Goal: Transaction & Acquisition: Register for event/course

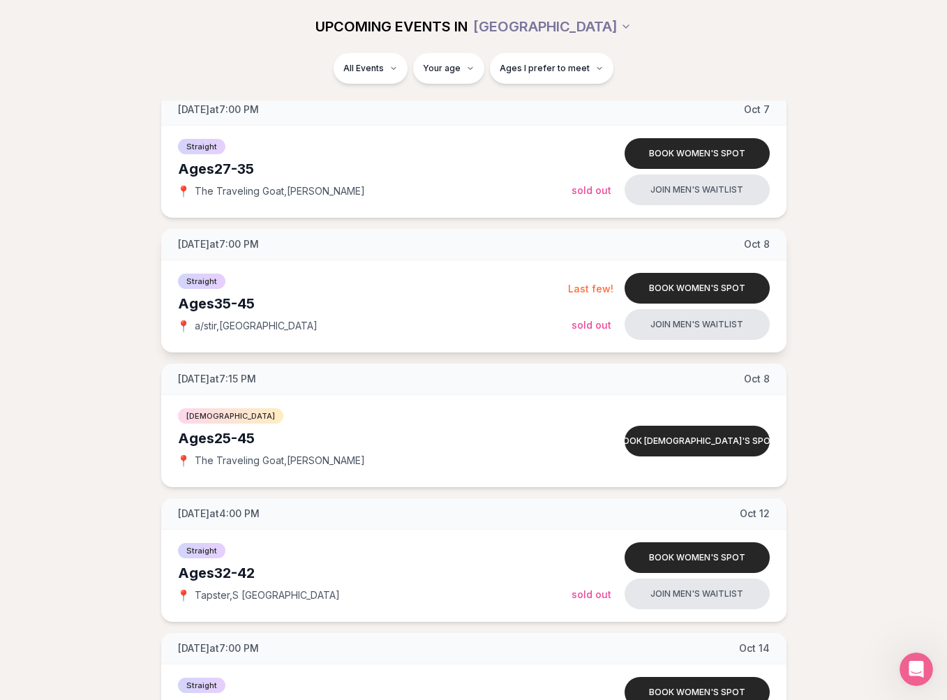
scroll to position [336, 0]
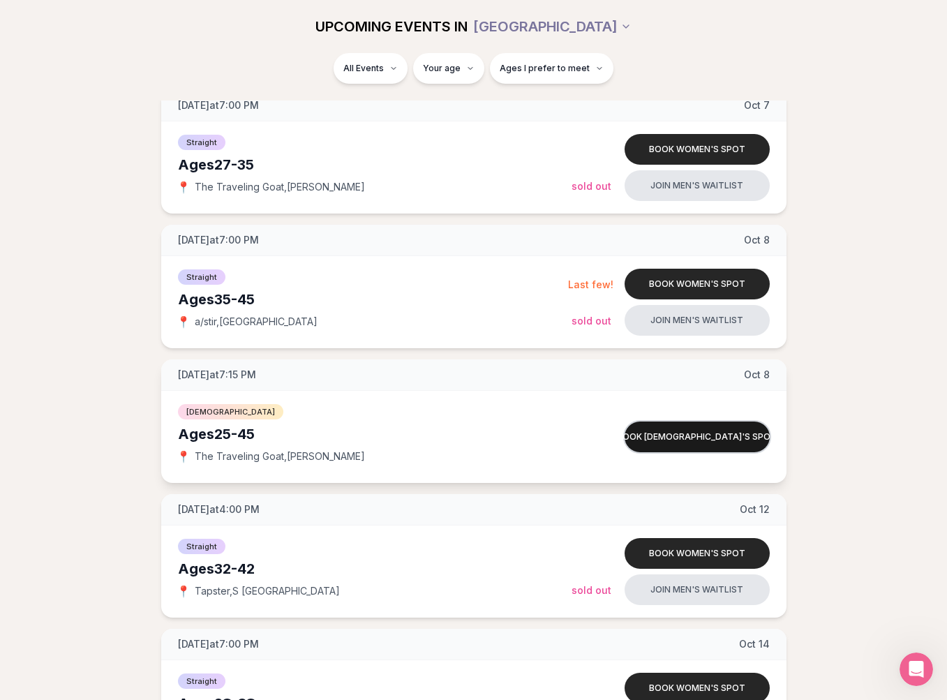
click at [651, 432] on button "Book [DEMOGRAPHIC_DATA]'s spot" at bounding box center [696, 436] width 145 height 31
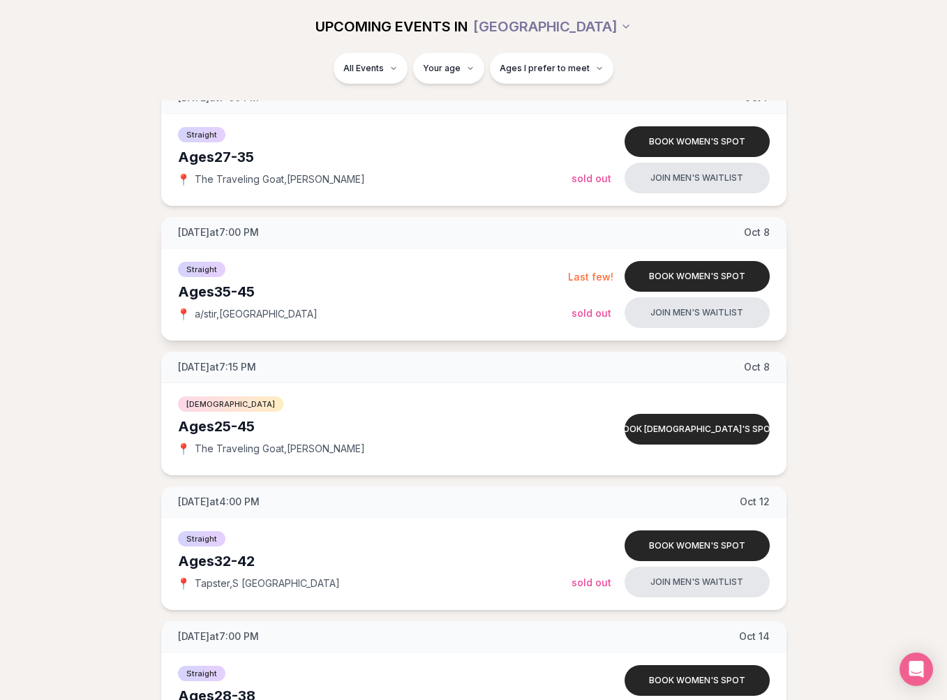
scroll to position [349, 0]
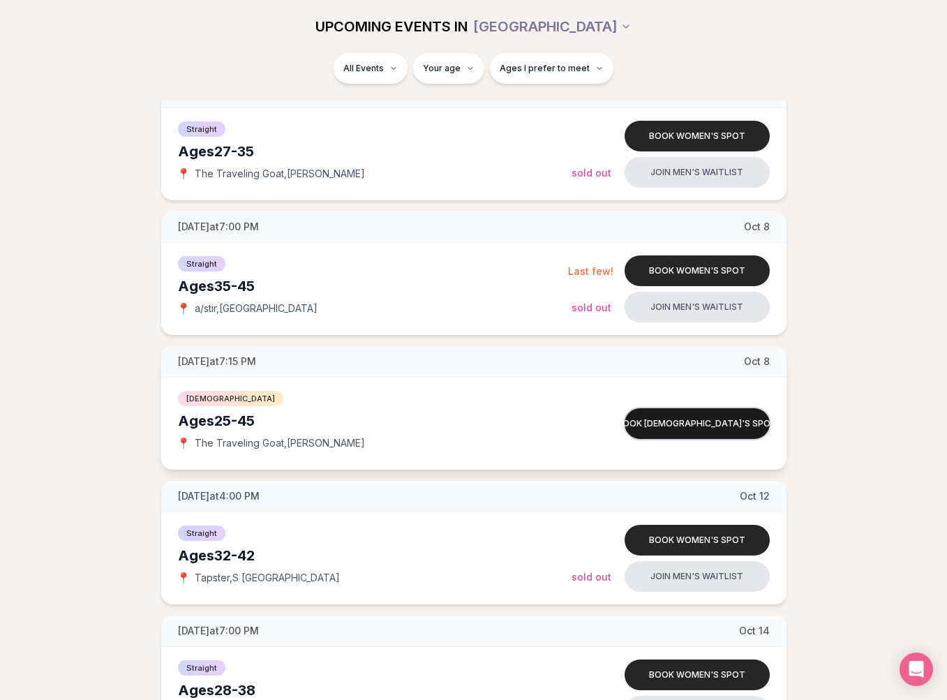
click at [665, 423] on button "Book [DEMOGRAPHIC_DATA]'s spot" at bounding box center [696, 423] width 145 height 31
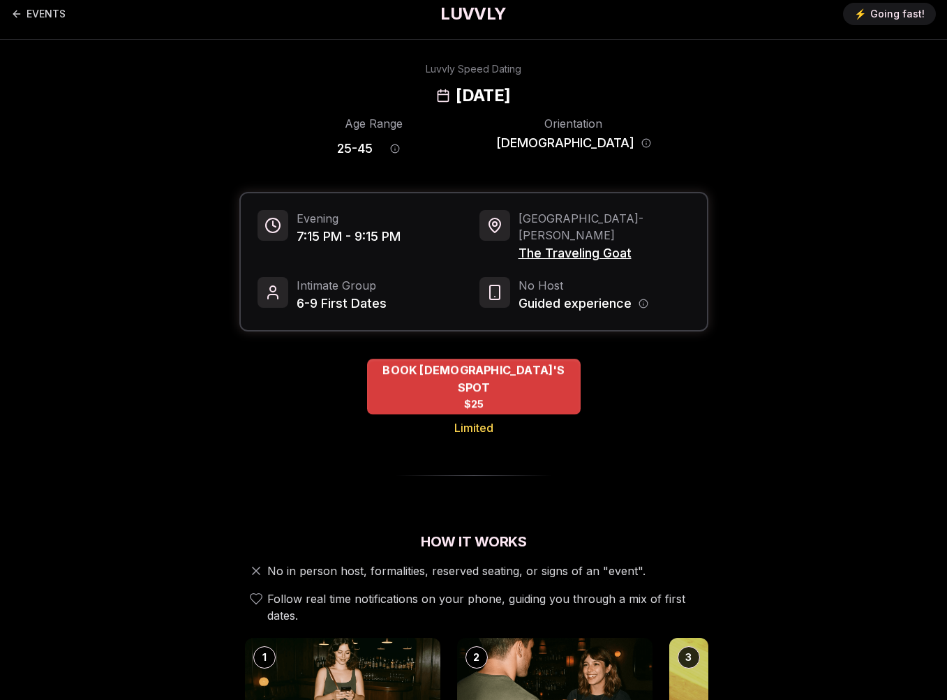
click at [545, 369] on div "BOOK QUEER MEN'S SPOT $25" at bounding box center [473, 387] width 213 height 56
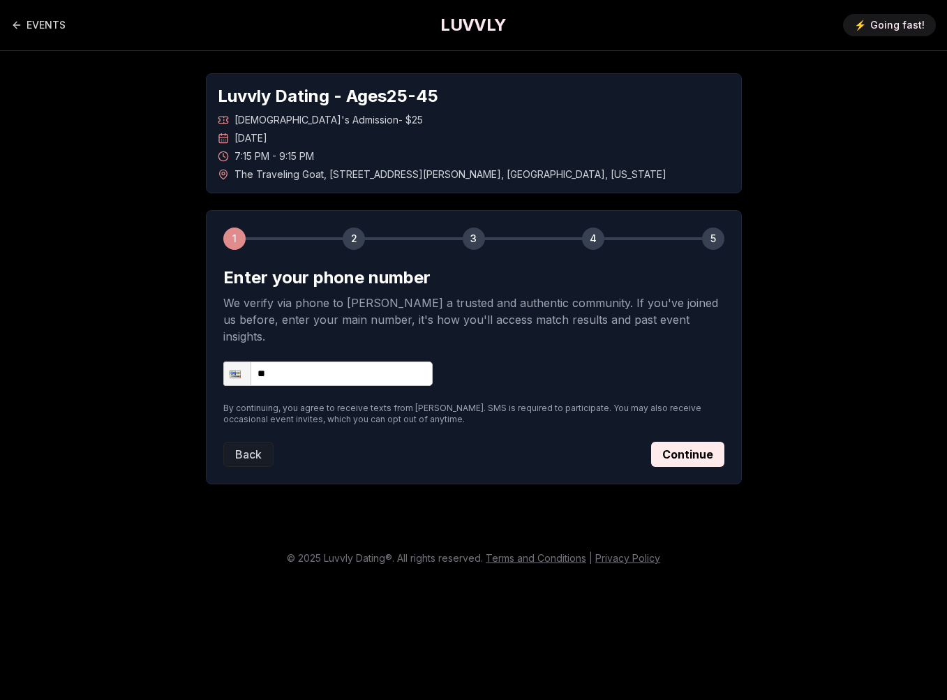
click at [336, 361] on input "**" at bounding box center [327, 373] width 209 height 24
type input "**********"
click at [674, 442] on button "Continue" at bounding box center [687, 454] width 73 height 25
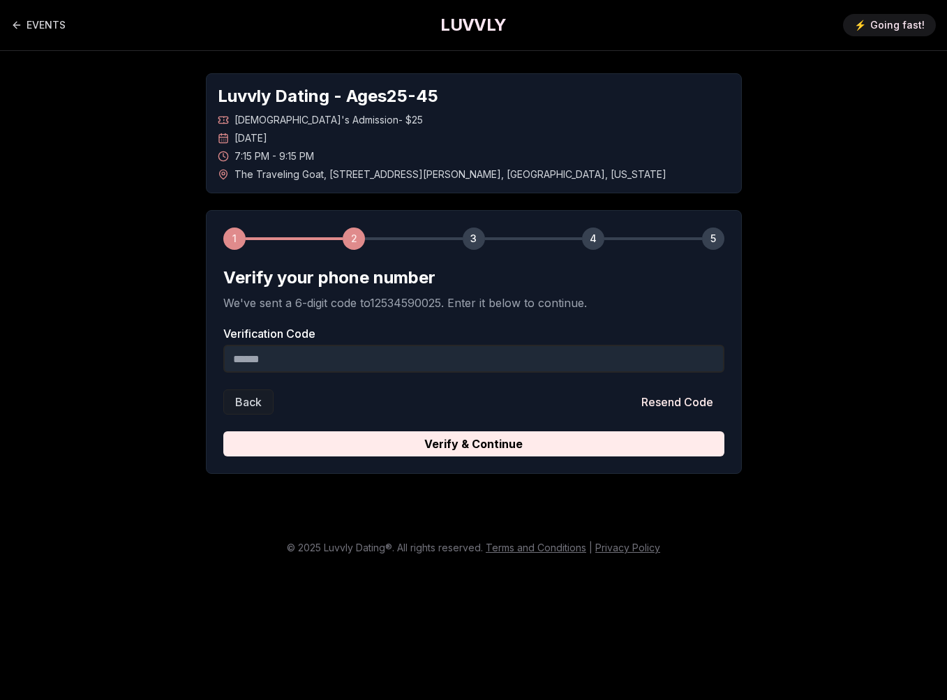
click at [430, 345] on input "Verification Code" at bounding box center [473, 359] width 501 height 28
type input "******"
click at [473, 432] on button "Verify & Continue" at bounding box center [473, 443] width 501 height 25
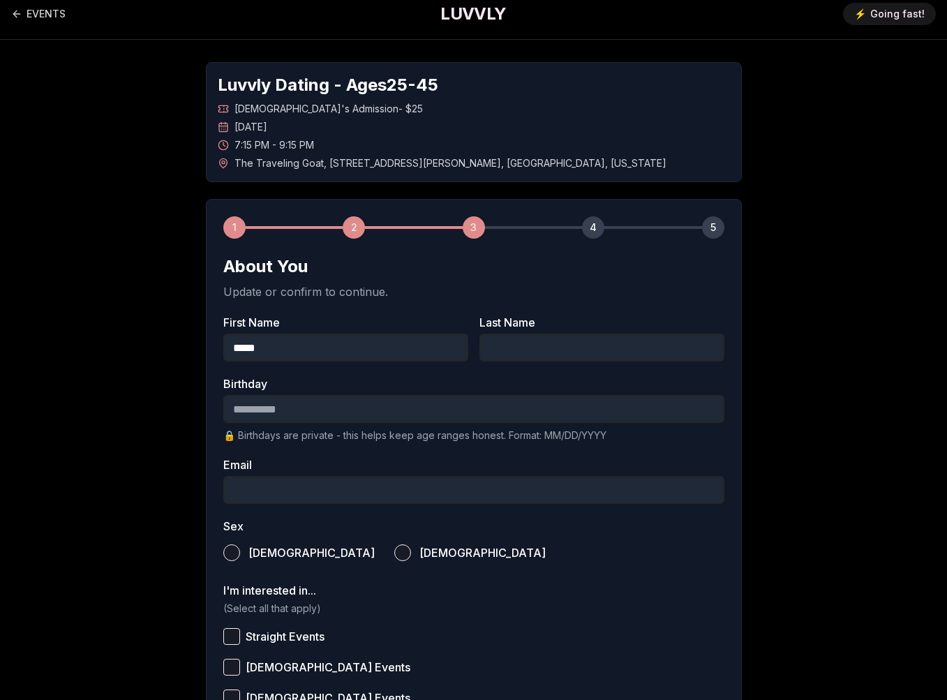
type input "*****"
type input "******"
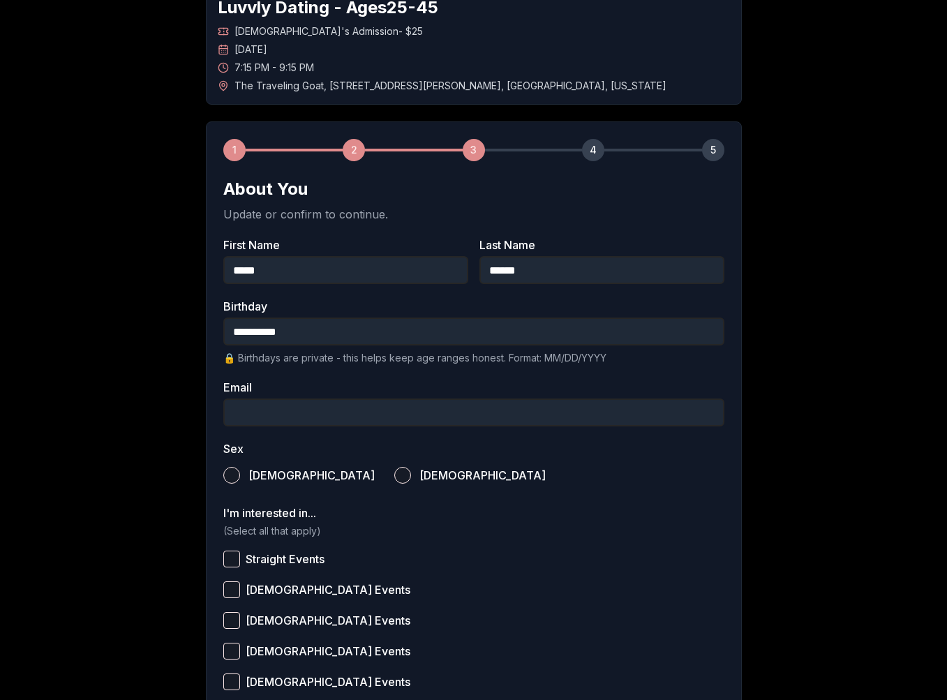
scroll to position [92, 0]
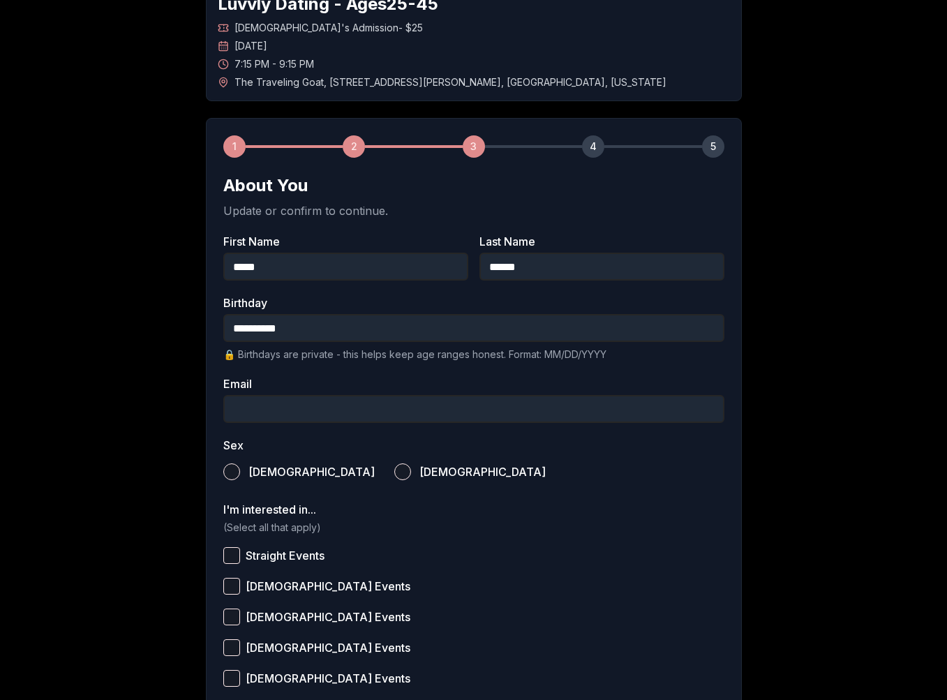
type input "**********"
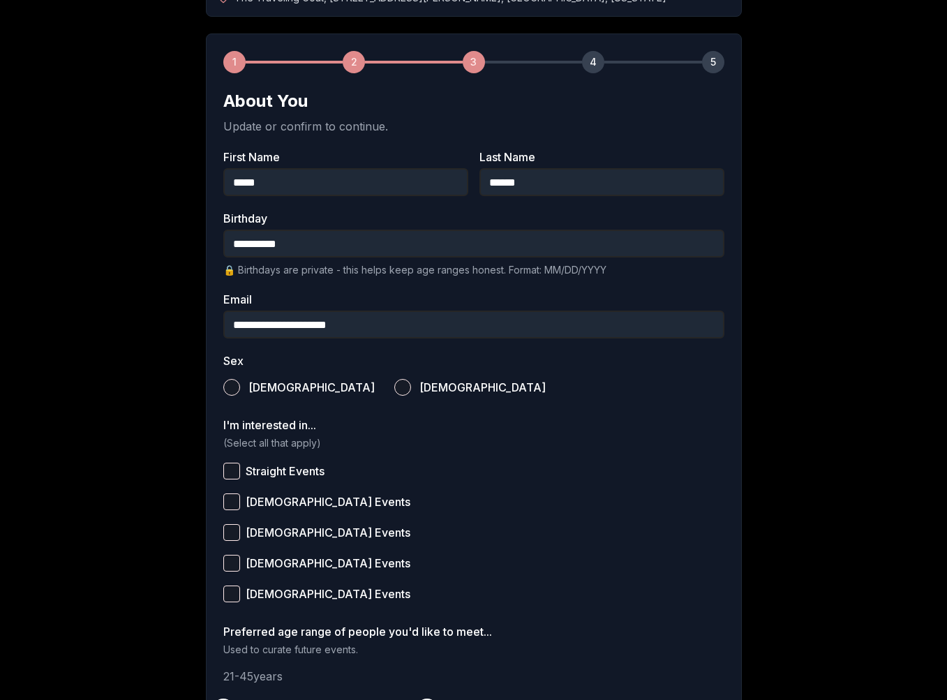
scroll to position [179, 0]
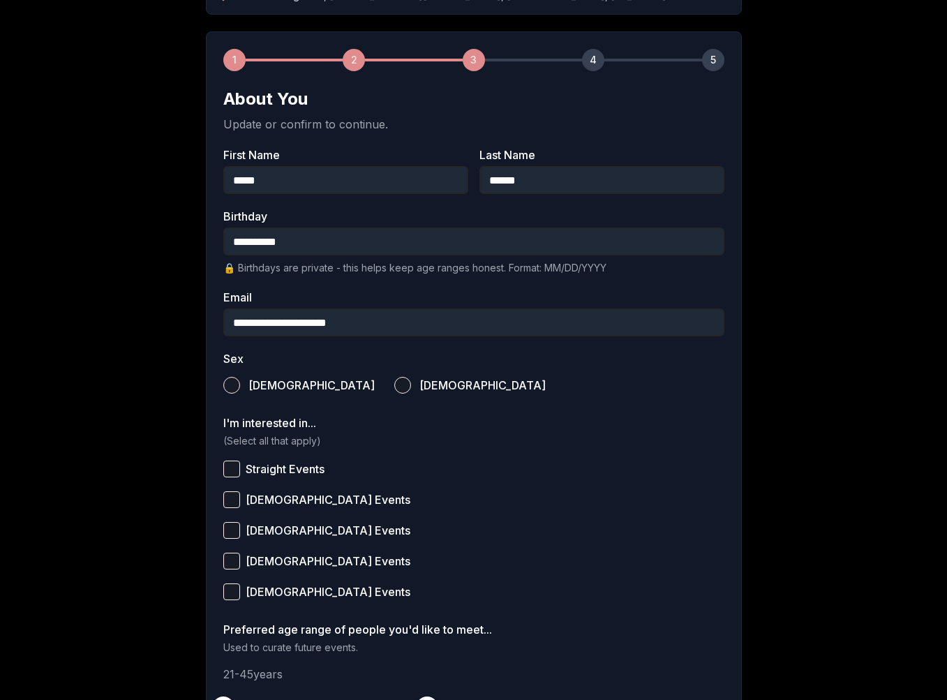
type input "**********"
click at [237, 385] on button "Male" at bounding box center [231, 385] width 17 height 17
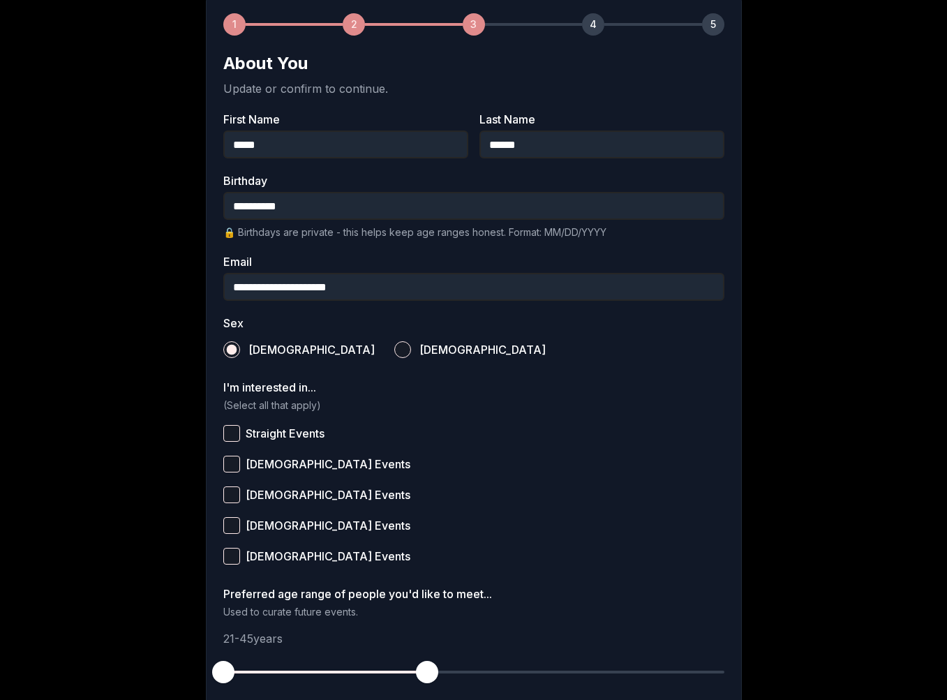
scroll to position [214, 0]
click at [239, 495] on button "Queer Men Events" at bounding box center [231, 494] width 17 height 17
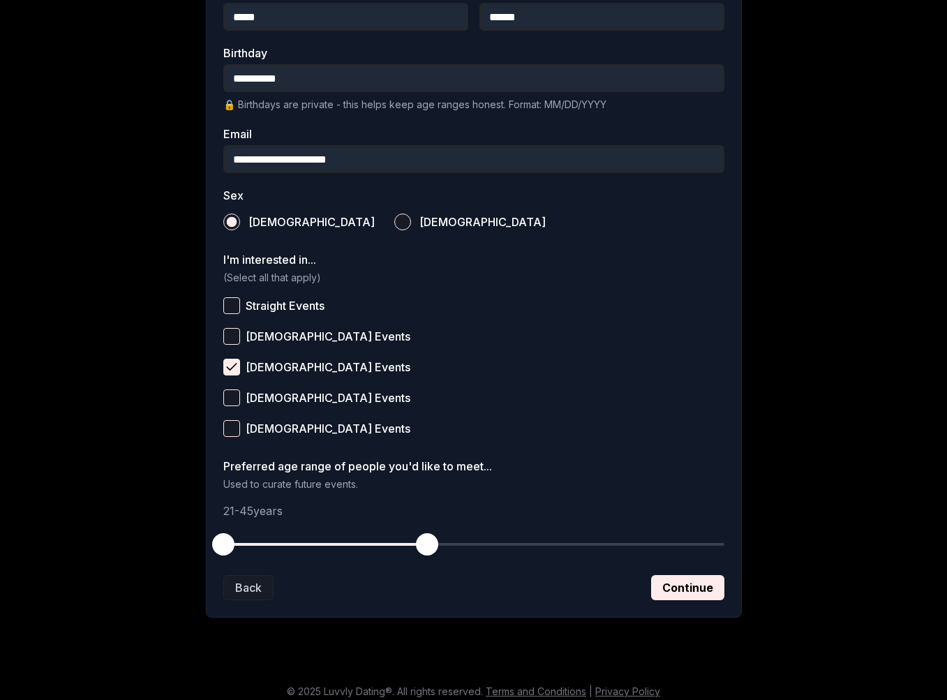
scroll to position [342, 0]
drag, startPoint x: 219, startPoint y: 540, endPoint x: 282, endPoint y: 534, distance: 63.7
click at [282, 534] on span "button" at bounding box center [282, 544] width 22 height 22
drag, startPoint x: 434, startPoint y: 543, endPoint x: 343, endPoint y: 546, distance: 90.7
click at [343, 546] on span "button" at bounding box center [342, 544] width 22 height 22
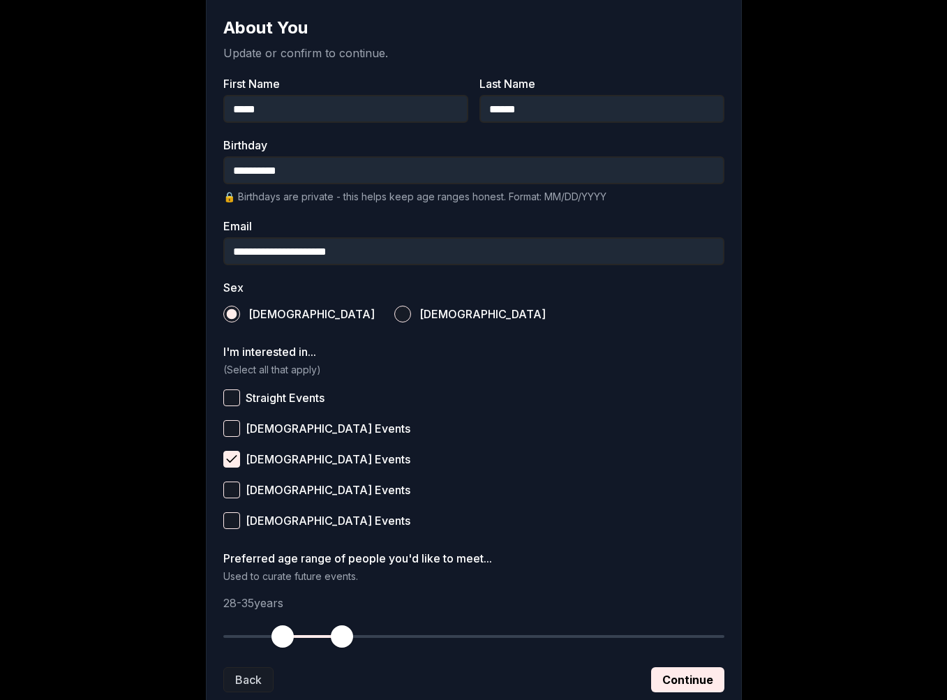
scroll to position [307, 0]
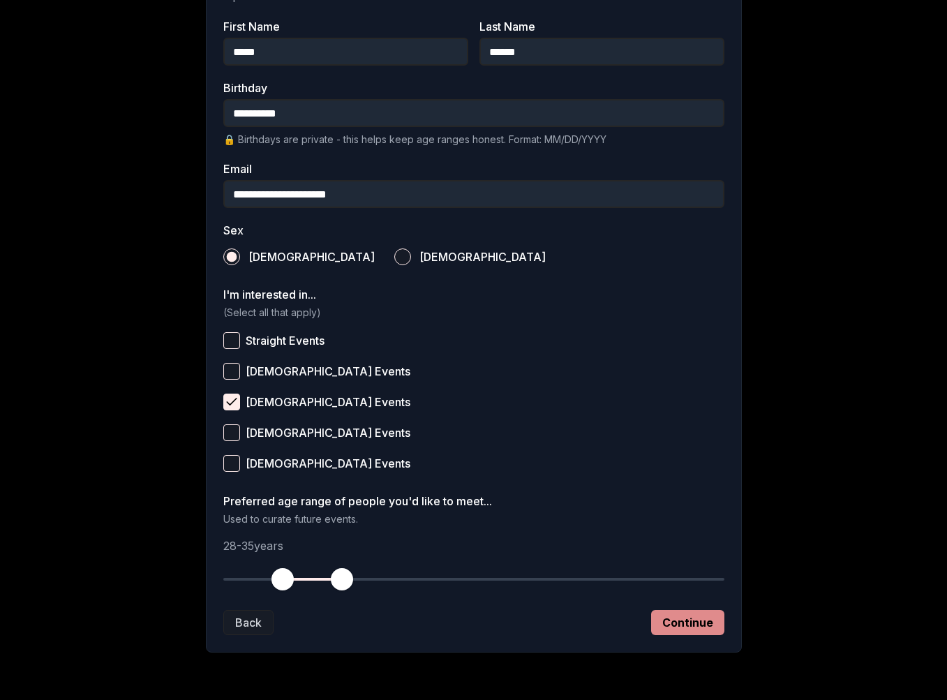
click at [688, 624] on button "Continue" at bounding box center [687, 622] width 73 height 25
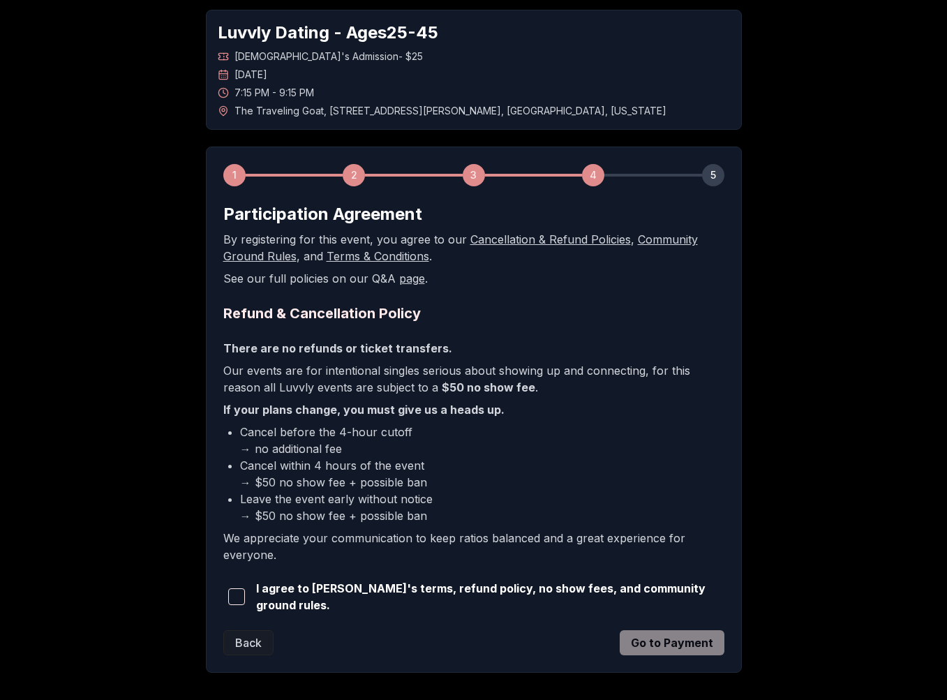
scroll to position [73, 0]
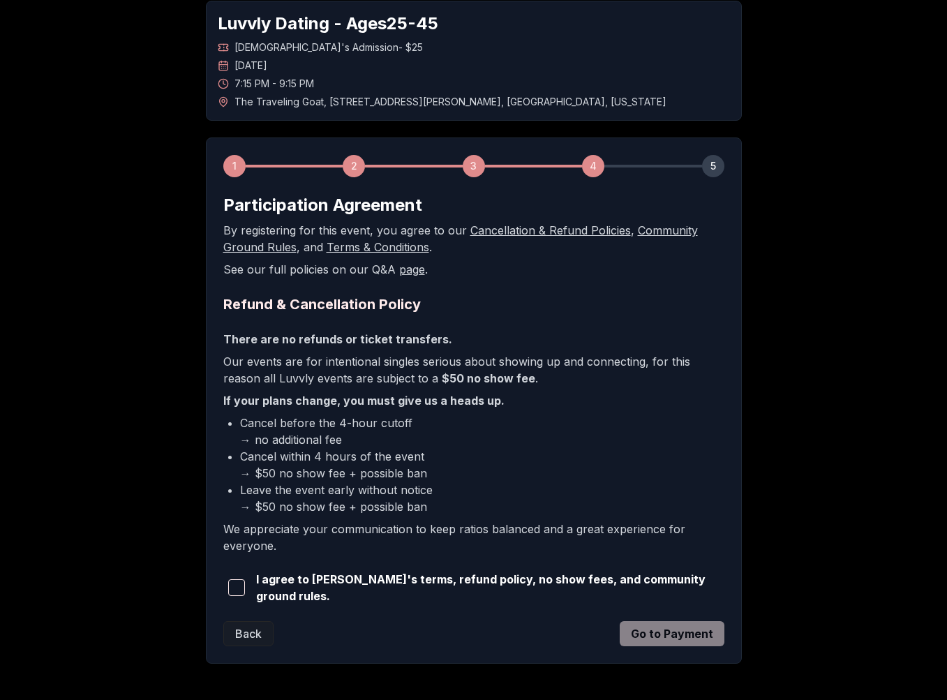
click at [250, 586] on button "button" at bounding box center [236, 587] width 27 height 31
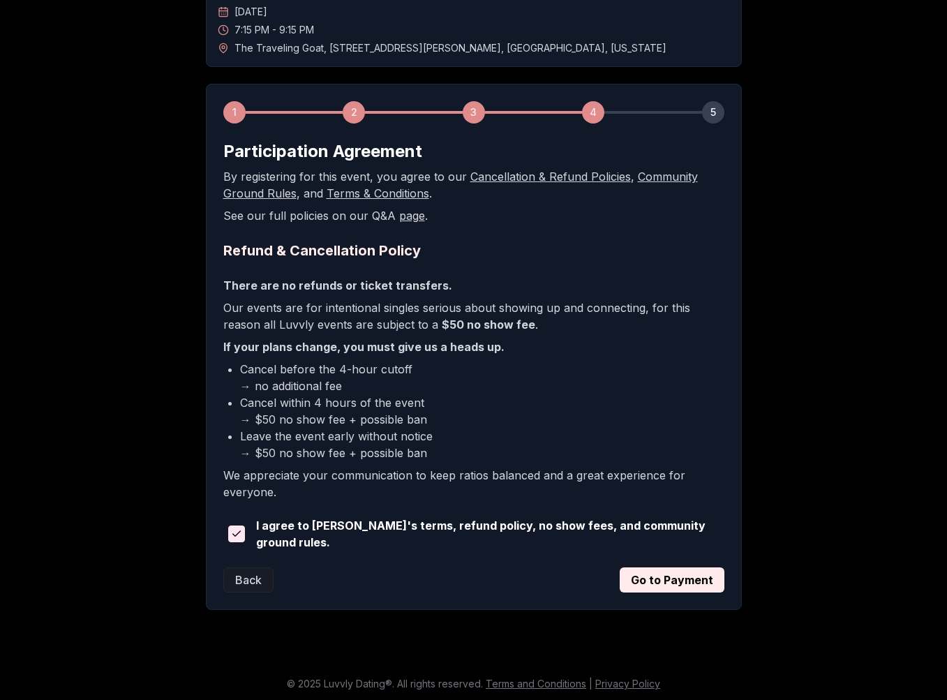
scroll to position [126, 0]
click at [663, 582] on button "Go to Payment" at bounding box center [671, 580] width 105 height 25
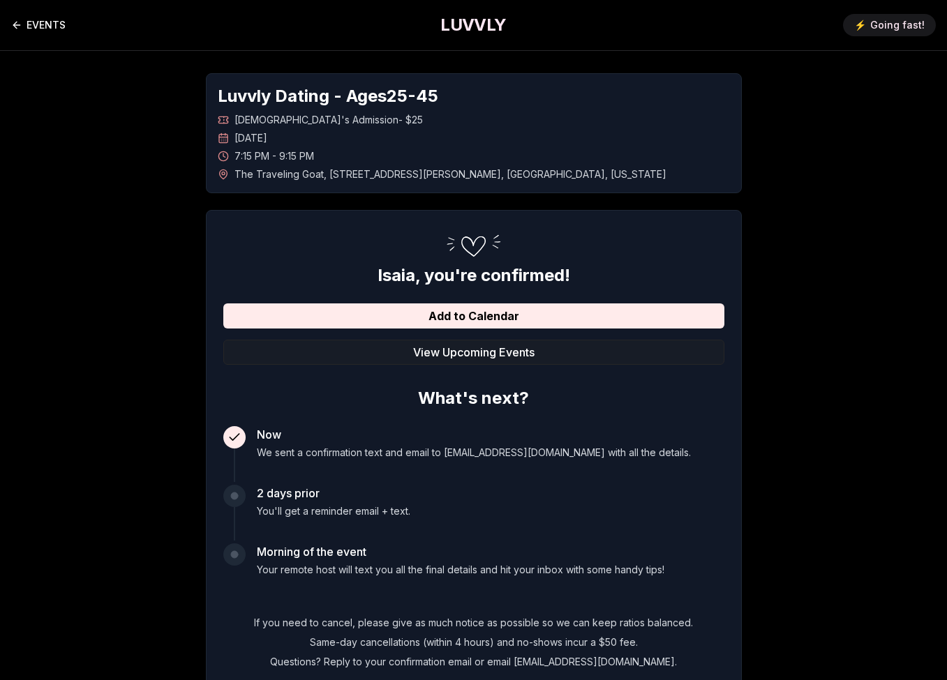
click at [41, 23] on link "EVENTS" at bounding box center [38, 25] width 54 height 28
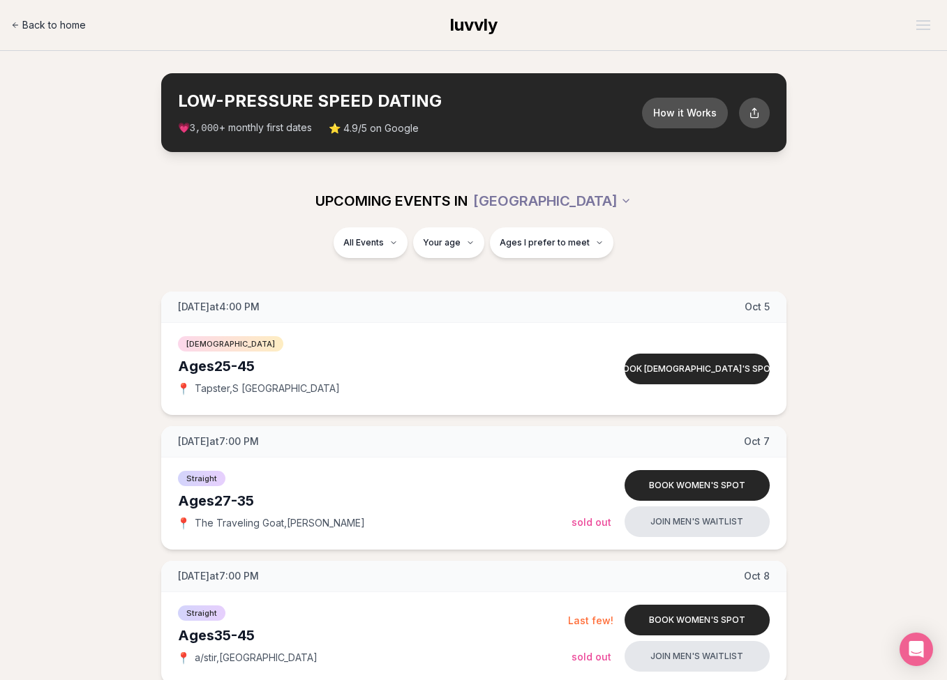
click at [68, 27] on span "Back to home" at bounding box center [53, 25] width 63 height 14
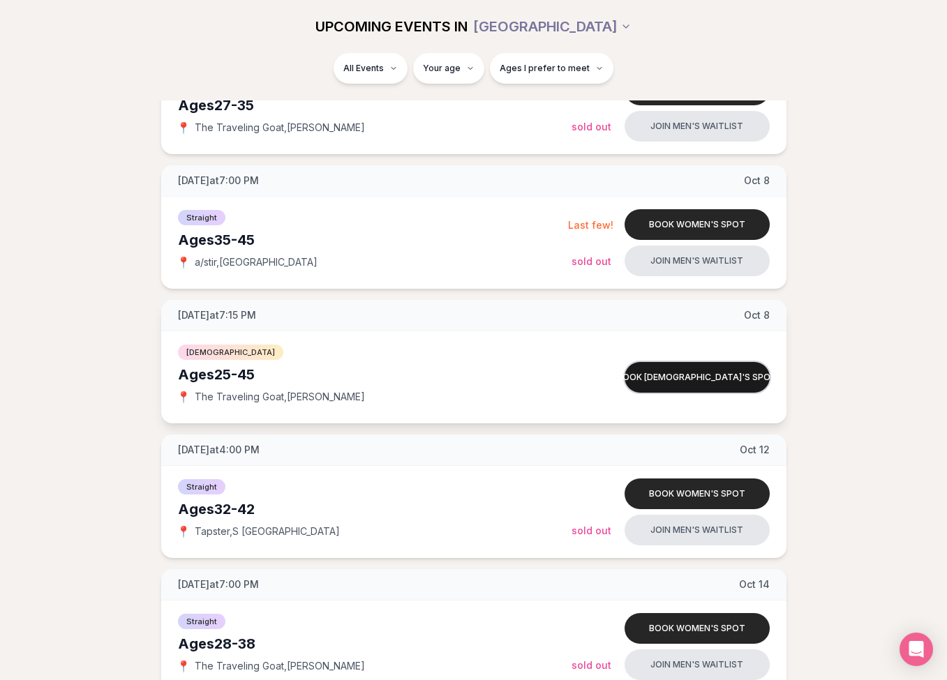
scroll to position [395, 0]
click at [667, 373] on button "Book [DEMOGRAPHIC_DATA]'s spot" at bounding box center [696, 377] width 145 height 31
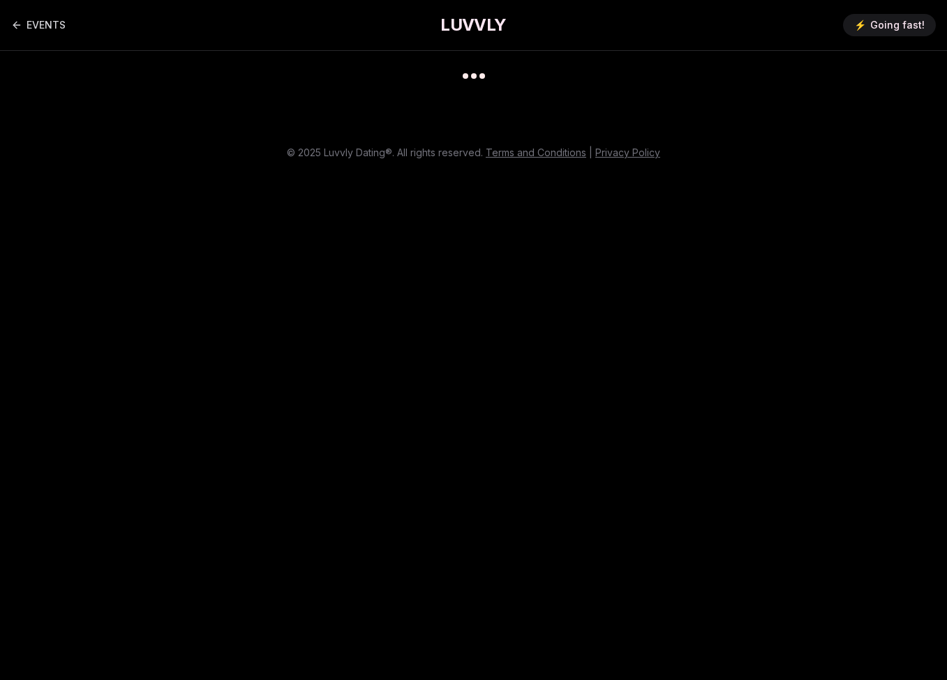
scroll to position [11, 0]
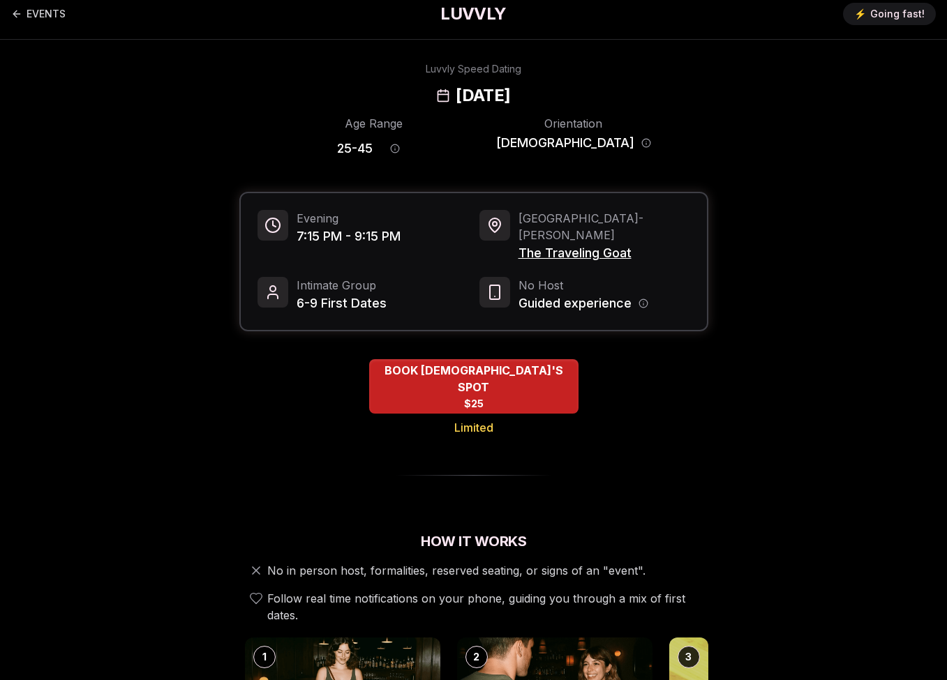
click at [878, 15] on span "Going fast!" at bounding box center [897, 14] width 54 height 14
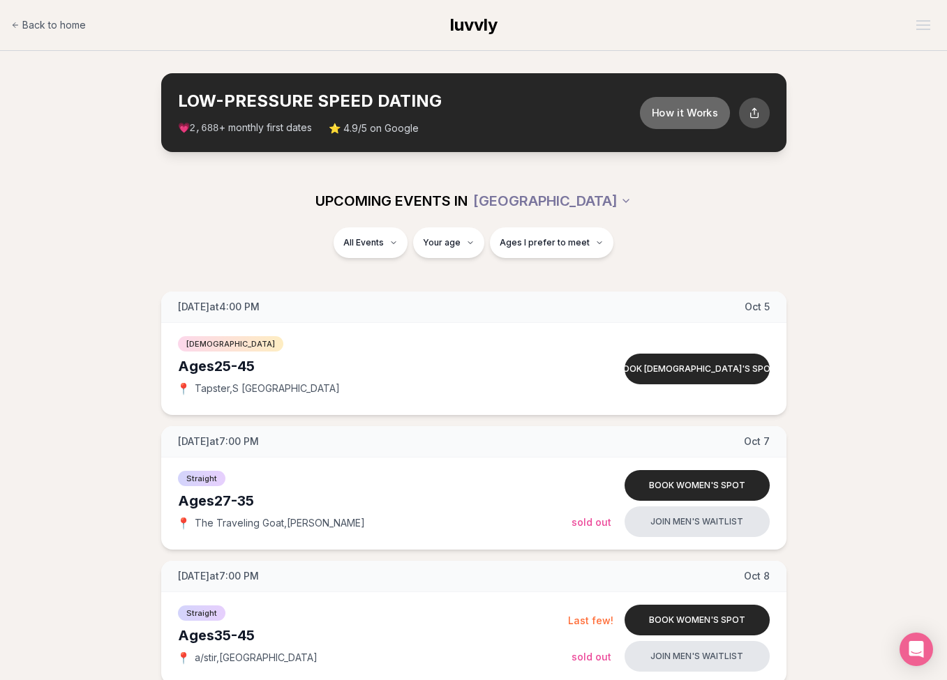
click at [672, 112] on button "How it Works" at bounding box center [684, 112] width 90 height 32
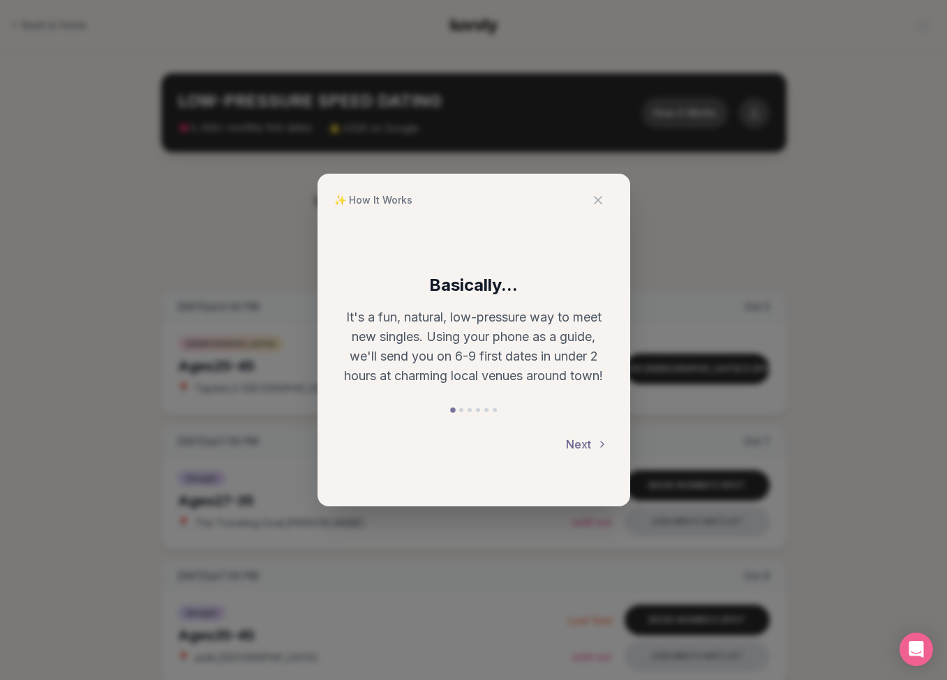
click at [566, 439] on button "Next" at bounding box center [587, 444] width 42 height 31
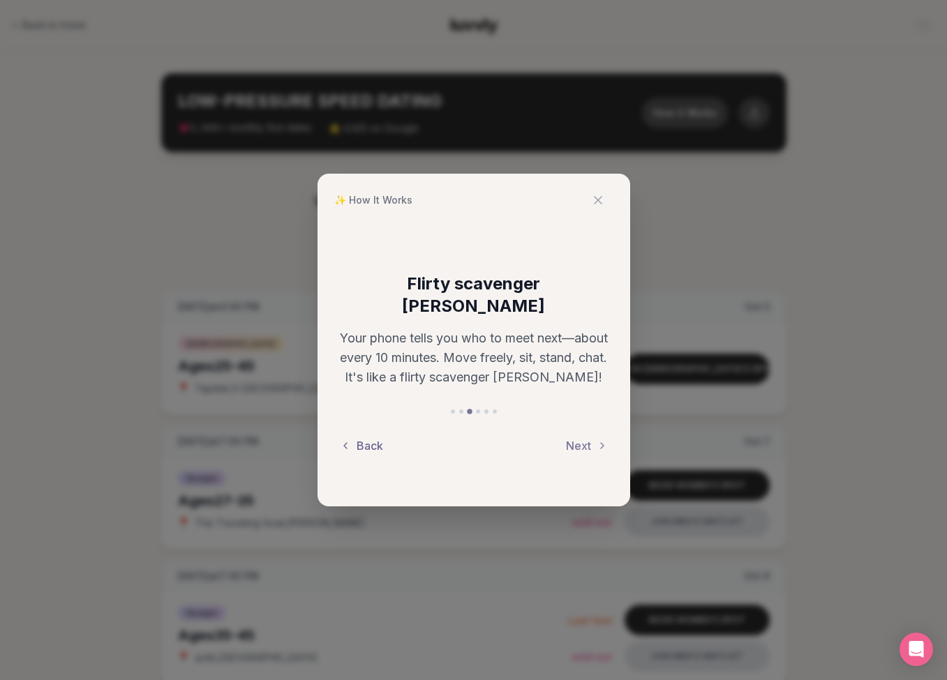
click at [372, 432] on button "Back" at bounding box center [361, 445] width 43 height 31
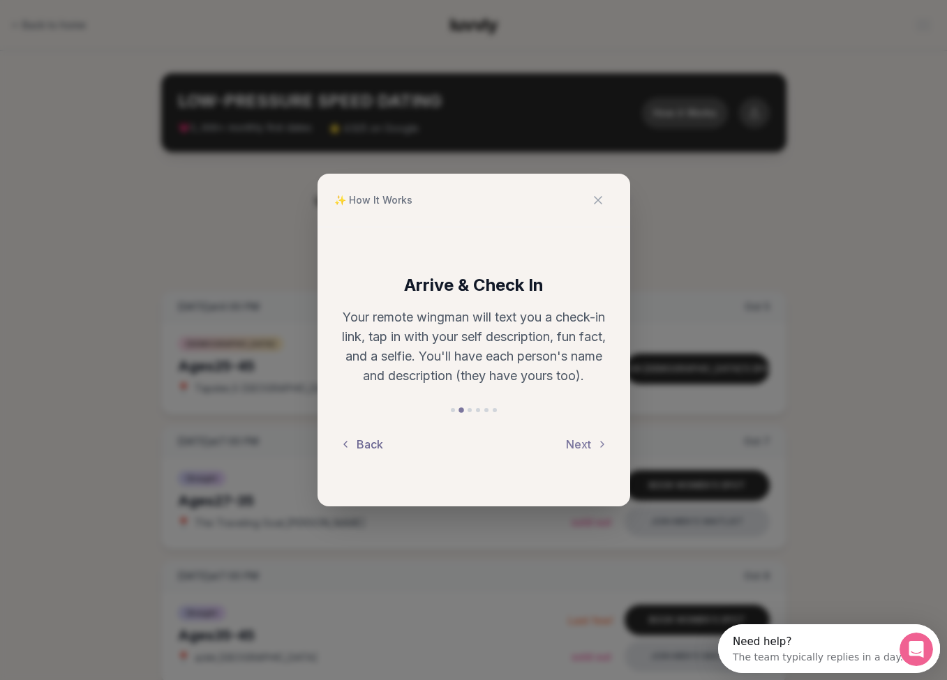
click at [372, 432] on button "Back" at bounding box center [361, 444] width 43 height 31
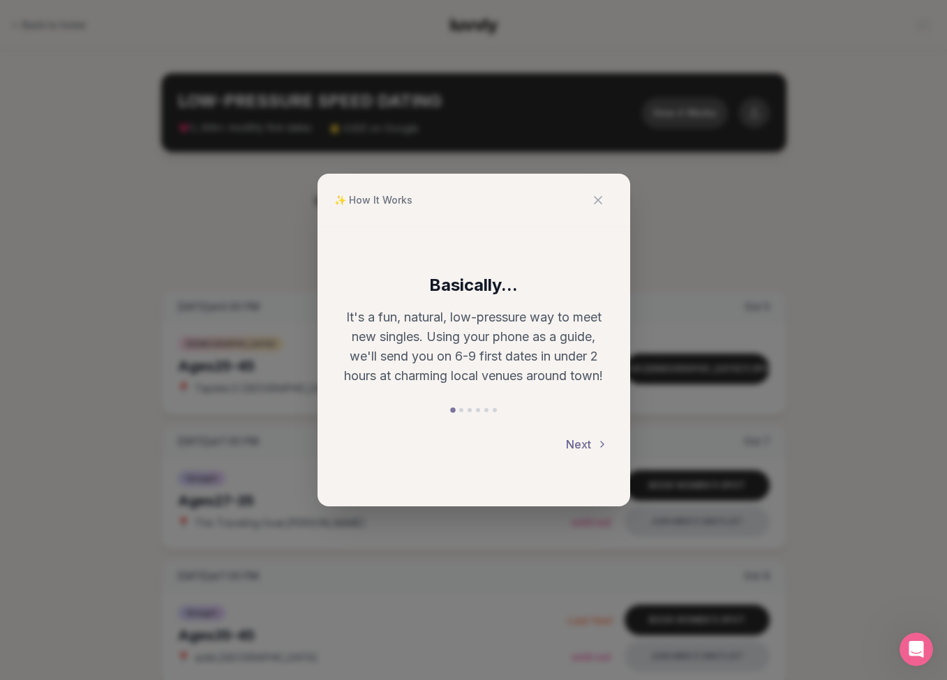
click at [569, 439] on button "Next" at bounding box center [587, 444] width 42 height 31
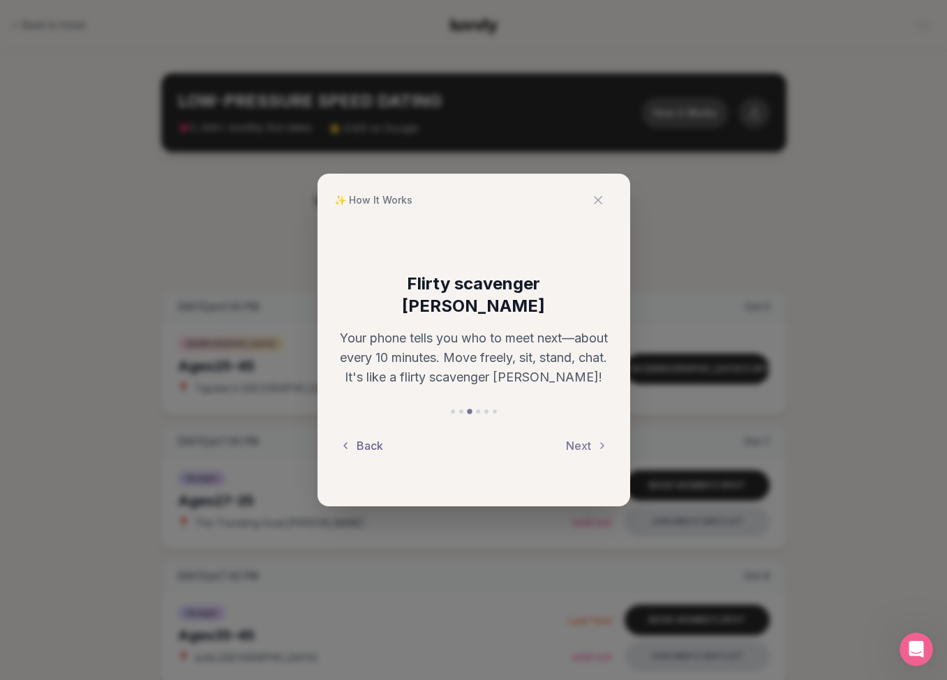
click at [372, 430] on button "Back" at bounding box center [361, 445] width 43 height 31
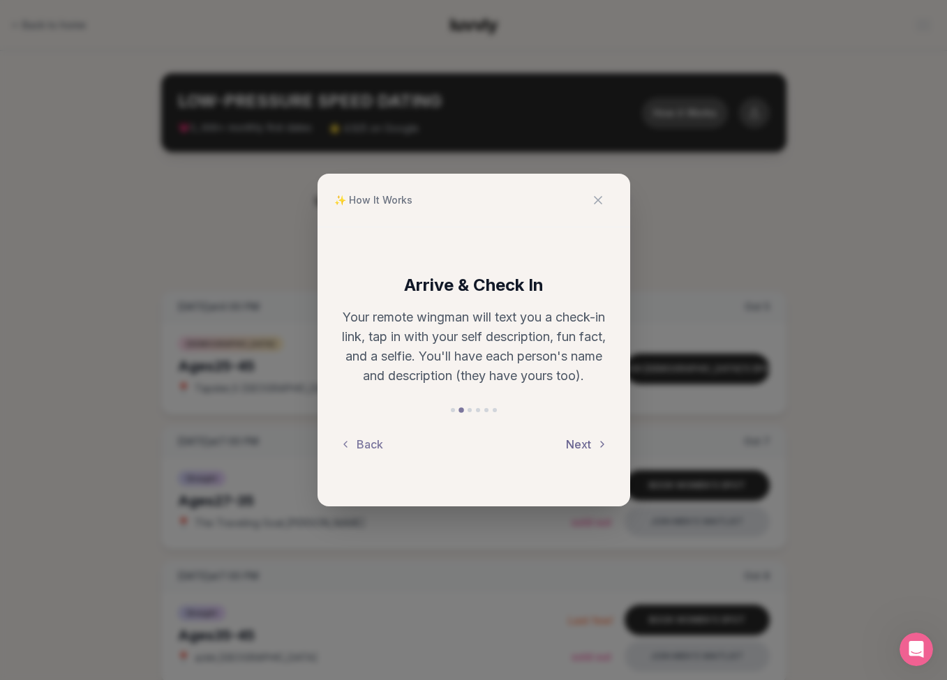
click at [578, 442] on button "Next" at bounding box center [587, 444] width 42 height 31
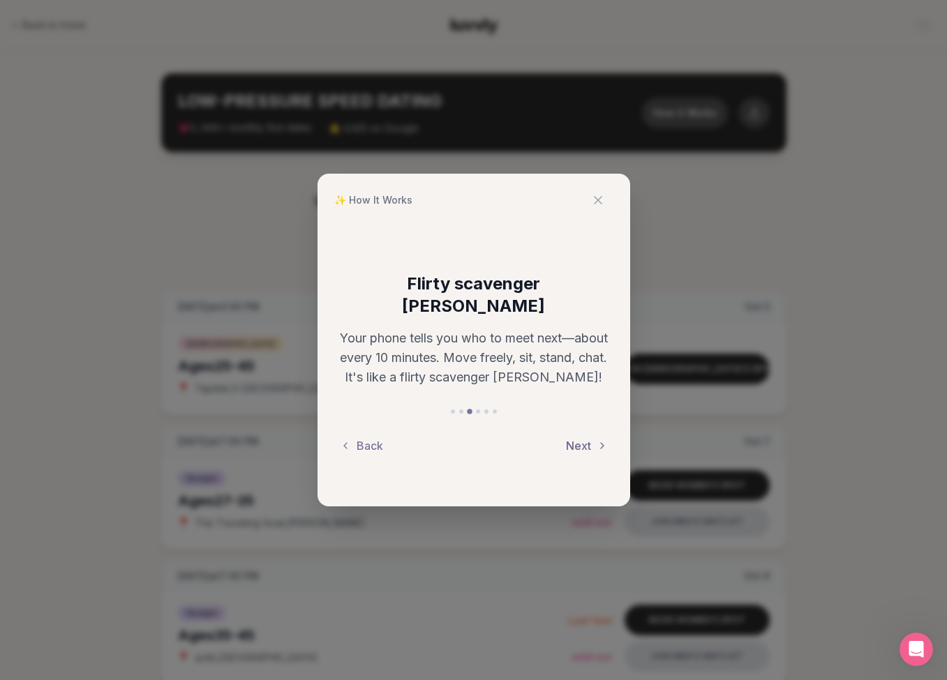
click at [569, 435] on button "Next" at bounding box center [587, 445] width 42 height 31
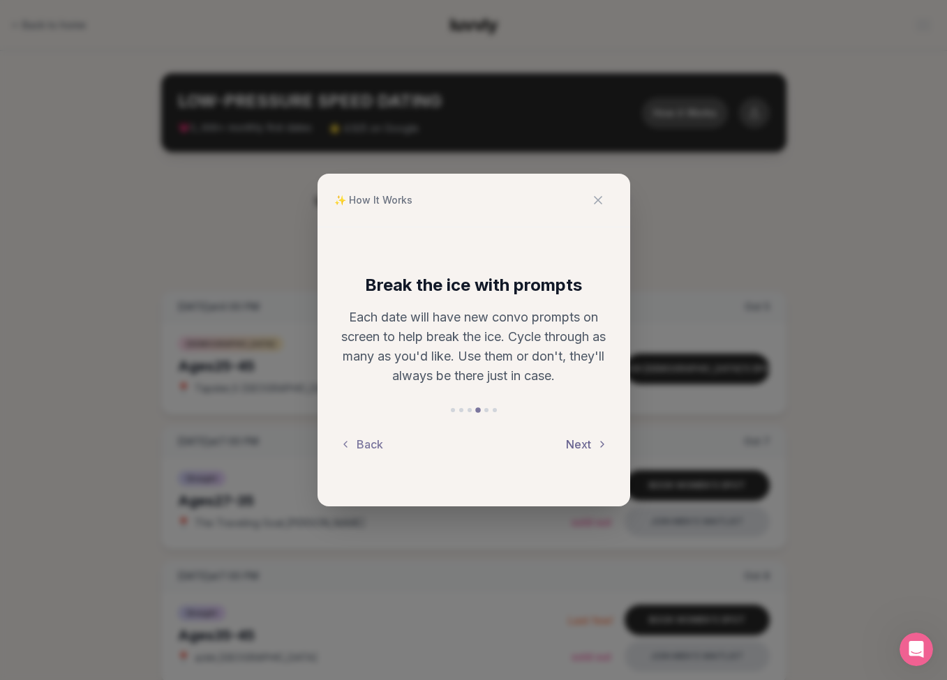
click at [571, 437] on button "Next" at bounding box center [587, 444] width 42 height 31
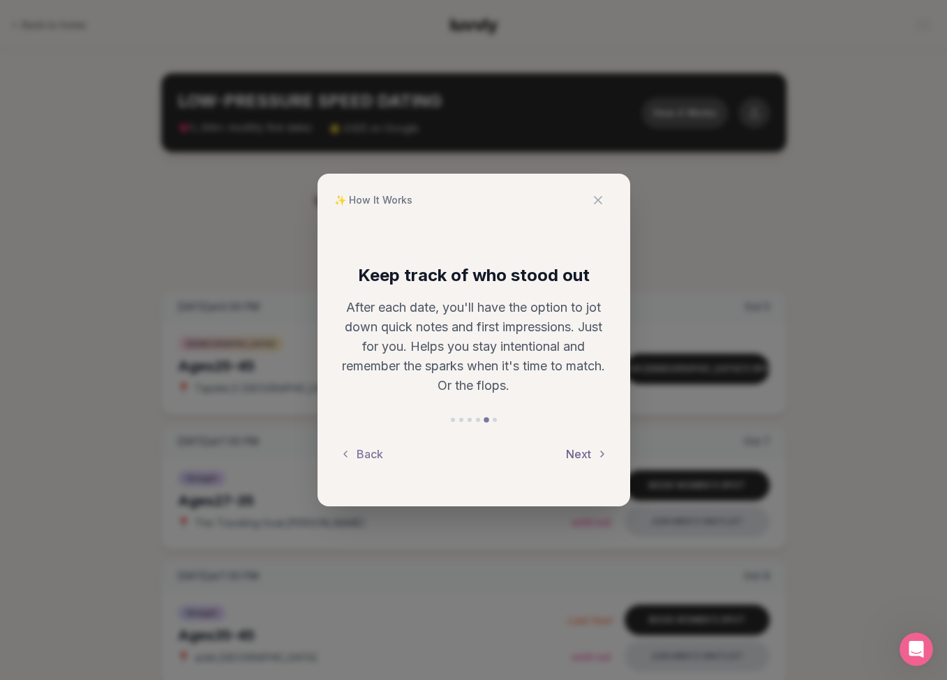
click at [573, 444] on button "Next" at bounding box center [587, 454] width 42 height 31
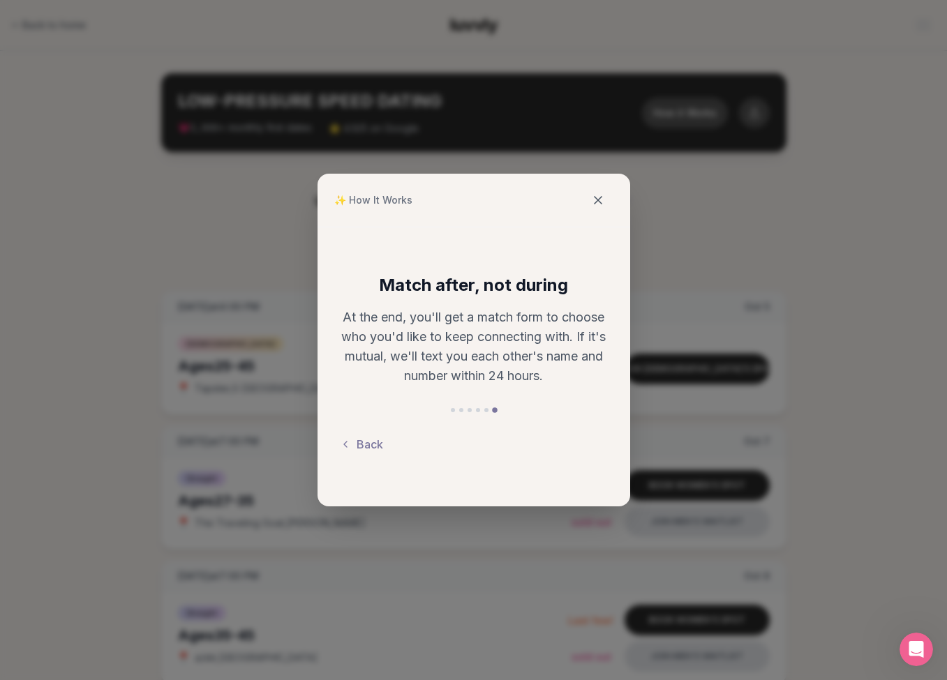
click at [595, 199] on icon at bounding box center [598, 200] width 14 height 14
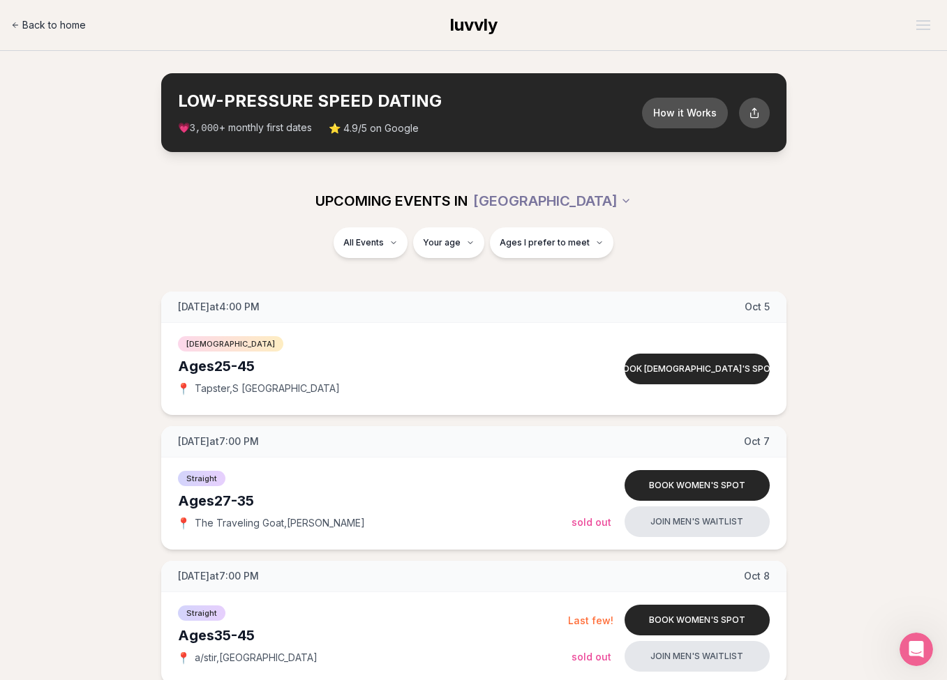
click at [82, 20] on span "Back to home" at bounding box center [53, 25] width 63 height 14
